Goal: Task Accomplishment & Management: Use online tool/utility

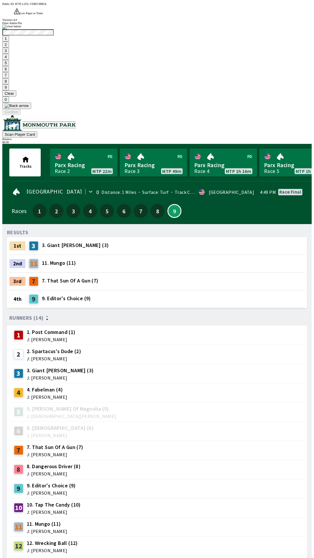
click at [9, 90] on button "9" at bounding box center [5, 87] width 7 height 6
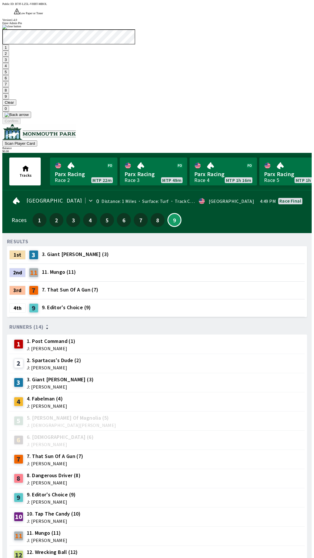
click at [9, 87] on button "7" at bounding box center [5, 84] width 7 height 6
click at [9, 63] on button "3" at bounding box center [5, 60] width 7 height 6
click at [21, 124] on button "Confirm" at bounding box center [11, 121] width 18 height 6
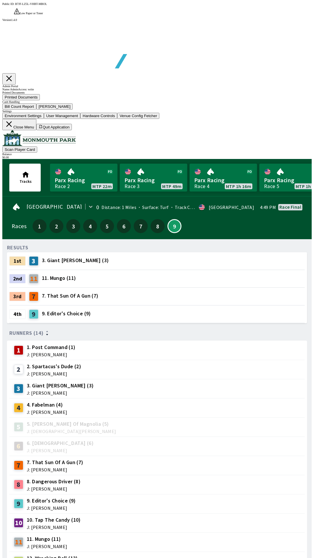
click at [36, 110] on button "Bill Count Report" at bounding box center [19, 106] width 34 height 6
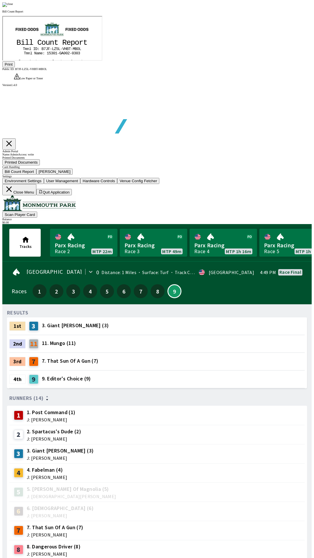
click at [15, 67] on button "Print" at bounding box center [8, 64] width 13 height 6
click at [272, 7] on div at bounding box center [156, 4] width 309 height 5
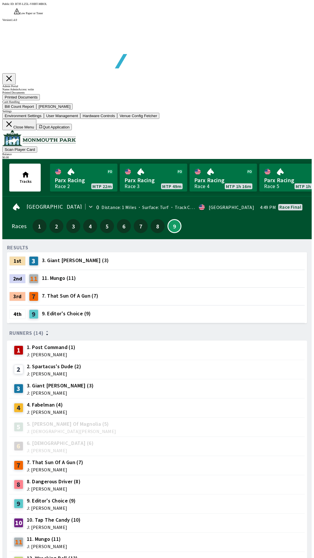
click at [73, 110] on button "[PERSON_NAME]" at bounding box center [54, 106] width 37 height 6
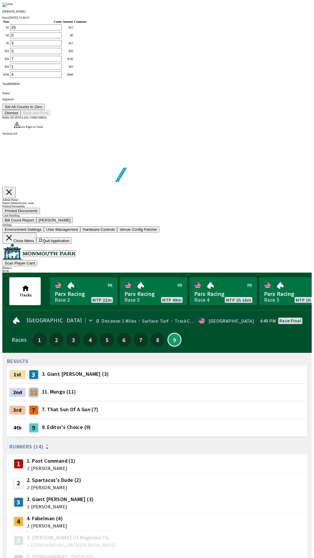
click at [45, 110] on button "Set All Counts to Zero" at bounding box center [23, 107] width 42 height 6
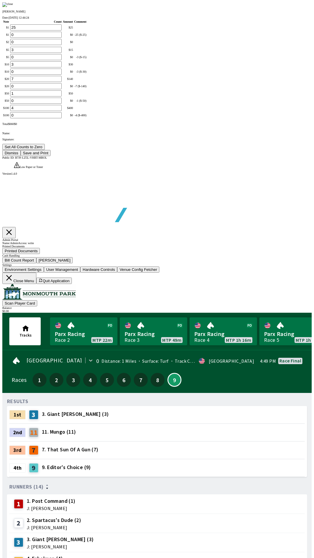
click at [51, 156] on button "Save and Print" at bounding box center [36, 153] width 30 height 6
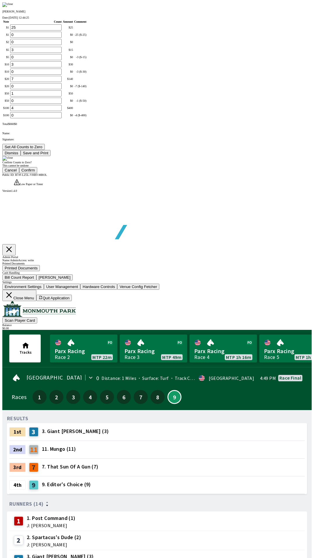
click at [38, 173] on button "Confirm" at bounding box center [28, 170] width 18 height 6
type input "0"
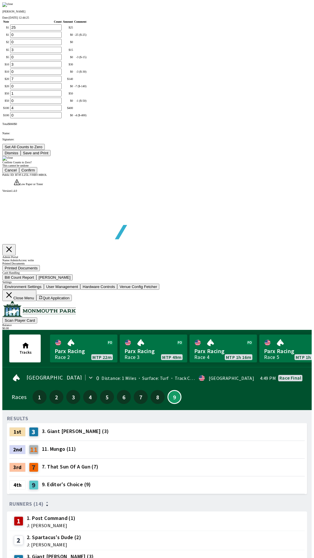
type input "0"
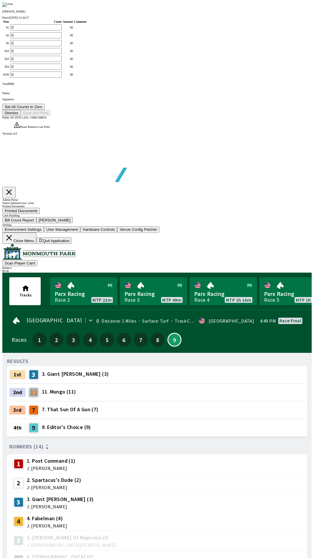
click at [21, 116] on button "Dismiss" at bounding box center [11, 113] width 18 height 6
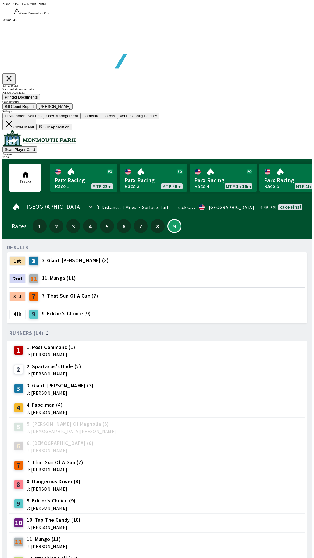
click at [36, 130] on button "Close Menu" at bounding box center [19, 124] width 34 height 11
